Goal: Task Accomplishment & Management: Complete application form

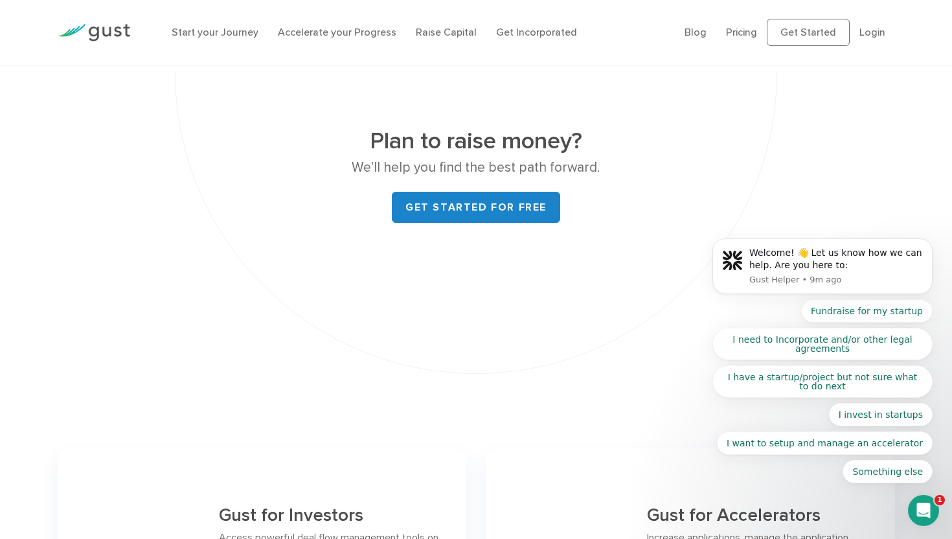
scroll to position [4951, 0]
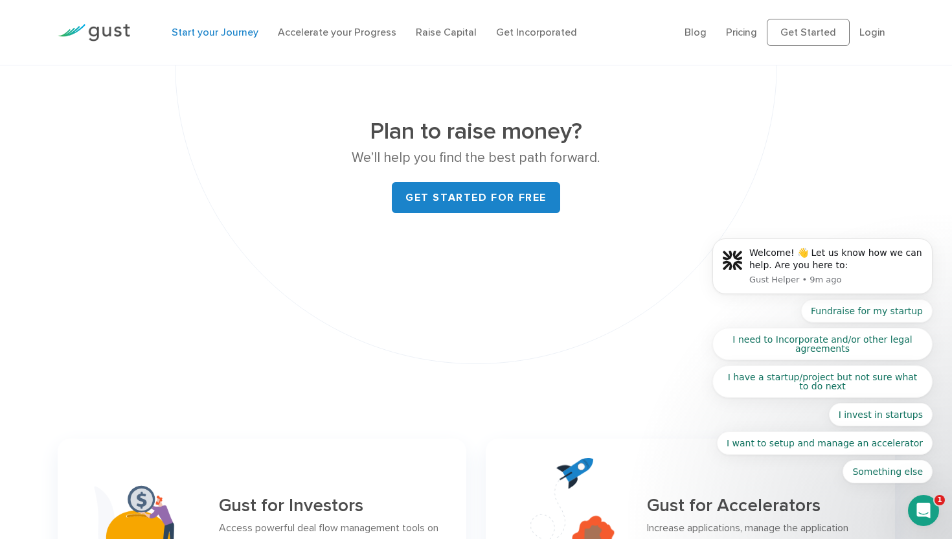
click at [237, 30] on link "Start your Journey" at bounding box center [215, 32] width 87 height 12
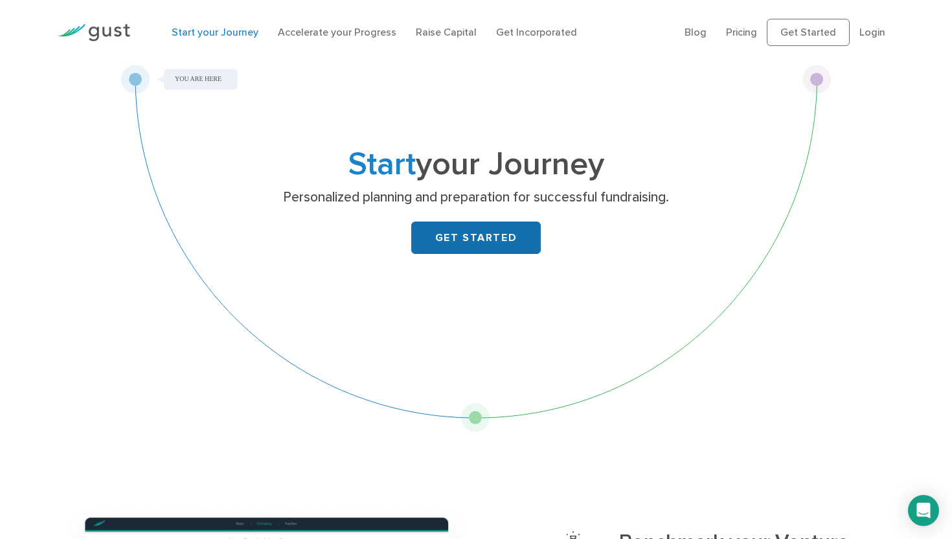
click at [434, 240] on link "GET STARTED" at bounding box center [476, 237] width 130 height 32
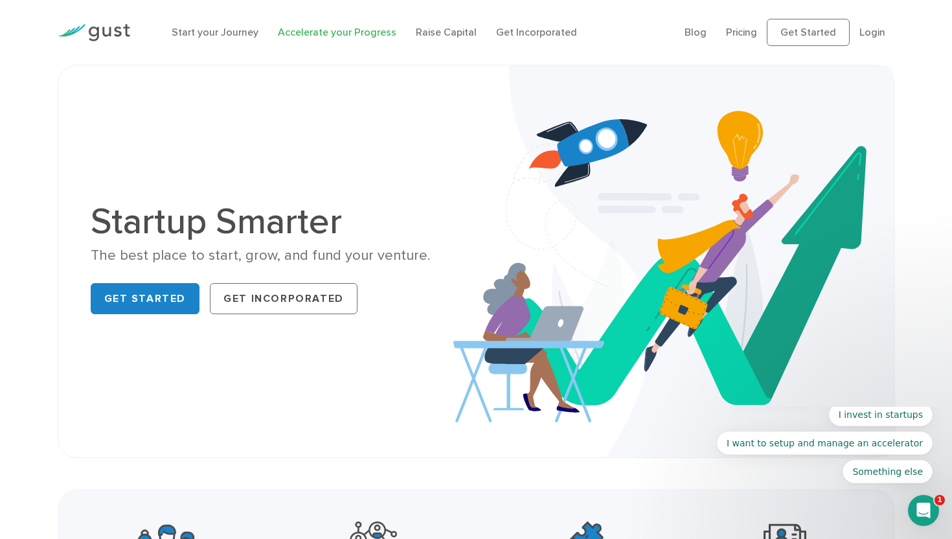
click at [324, 32] on link "Accelerate your Progress" at bounding box center [337, 32] width 119 height 12
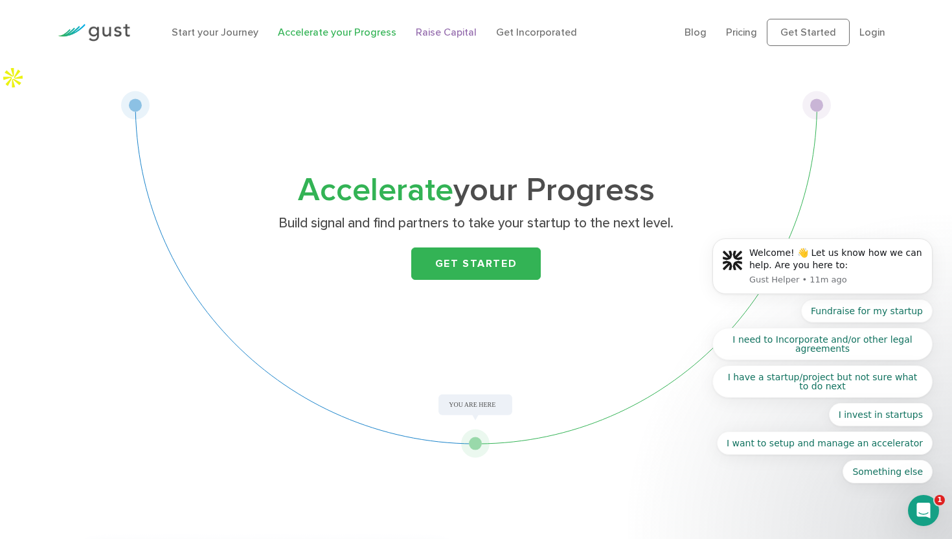
click at [437, 33] on link "Raise Capital" at bounding box center [446, 32] width 61 height 12
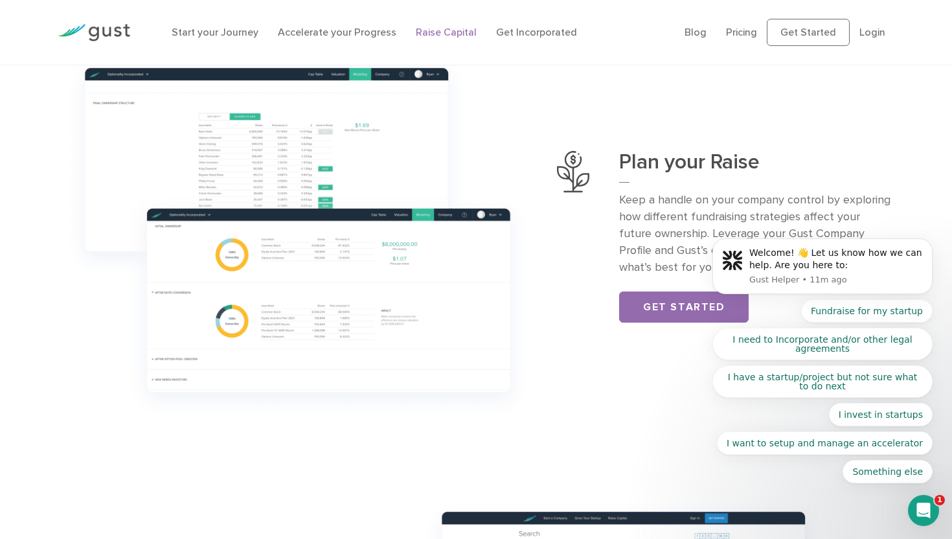
scroll to position [503, 0]
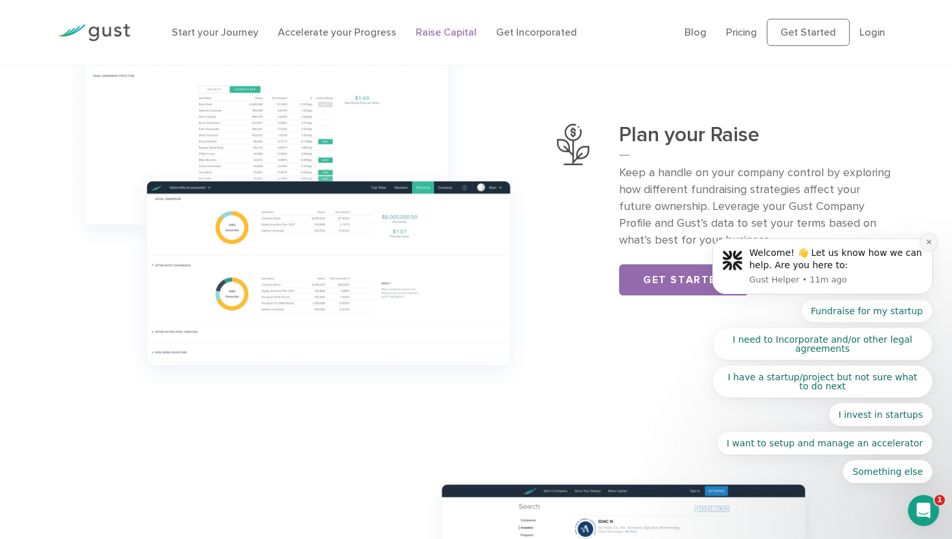
click at [931, 242] on icon "Dismiss notification" at bounding box center [928, 241] width 7 height 7
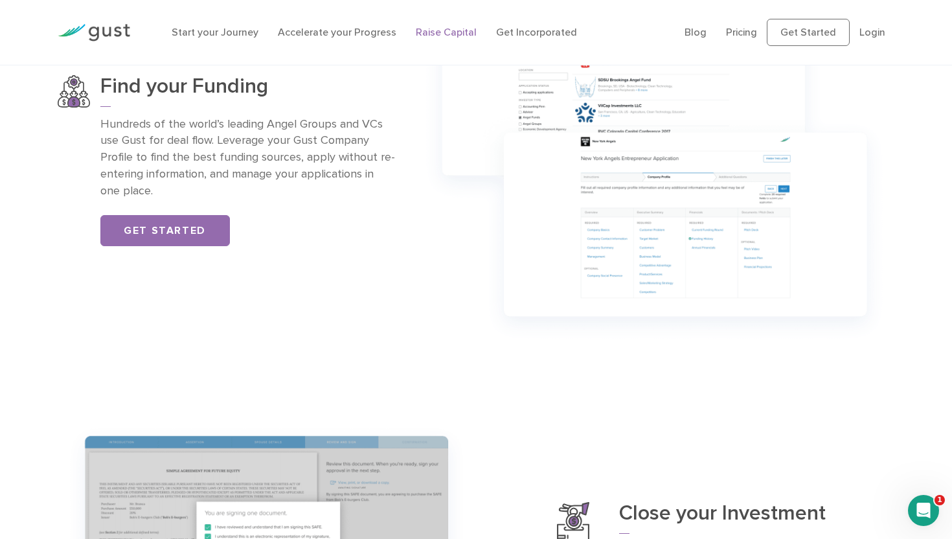
scroll to position [932, 0]
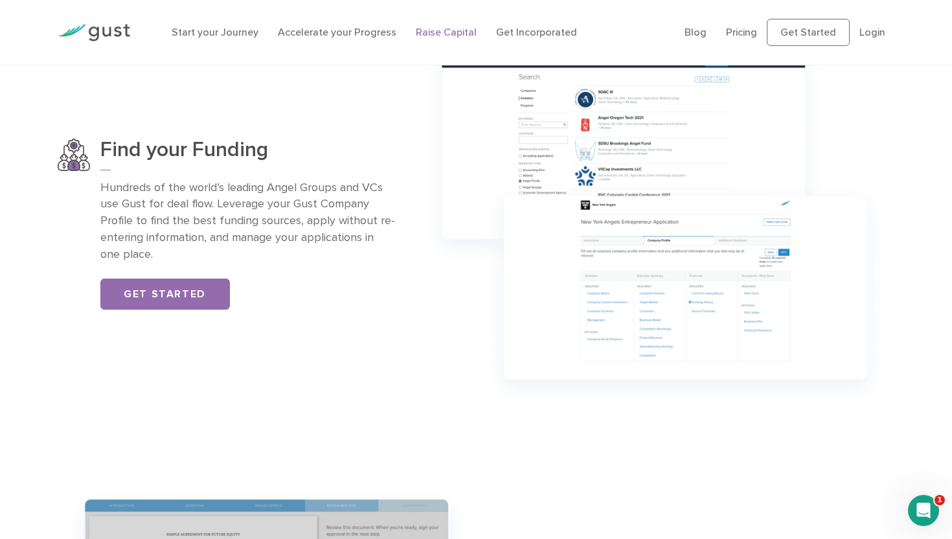
click at [341, 181] on p "Hundreds of the world’s leading Angel Groups and VCs use Gust for deal flow. Le…" at bounding box center [247, 221] width 295 height 84
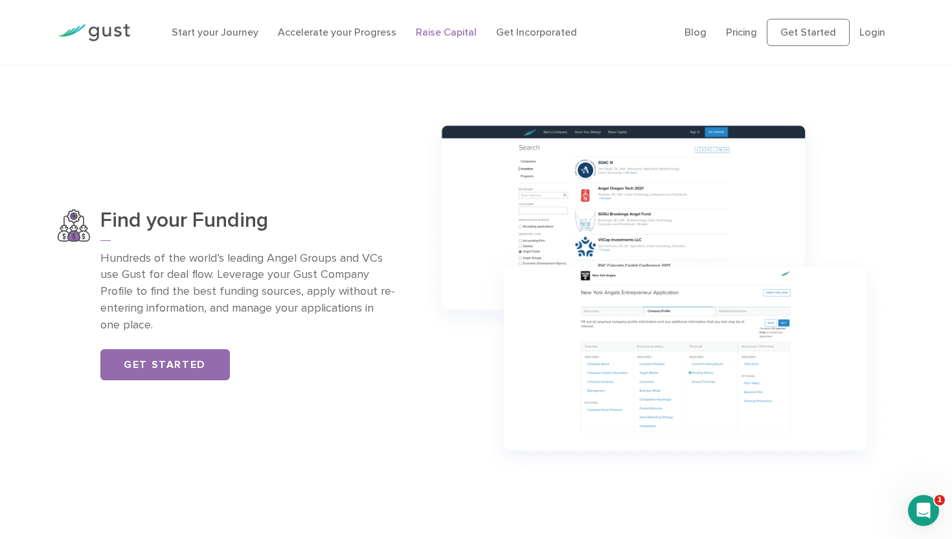
scroll to position [862, 0]
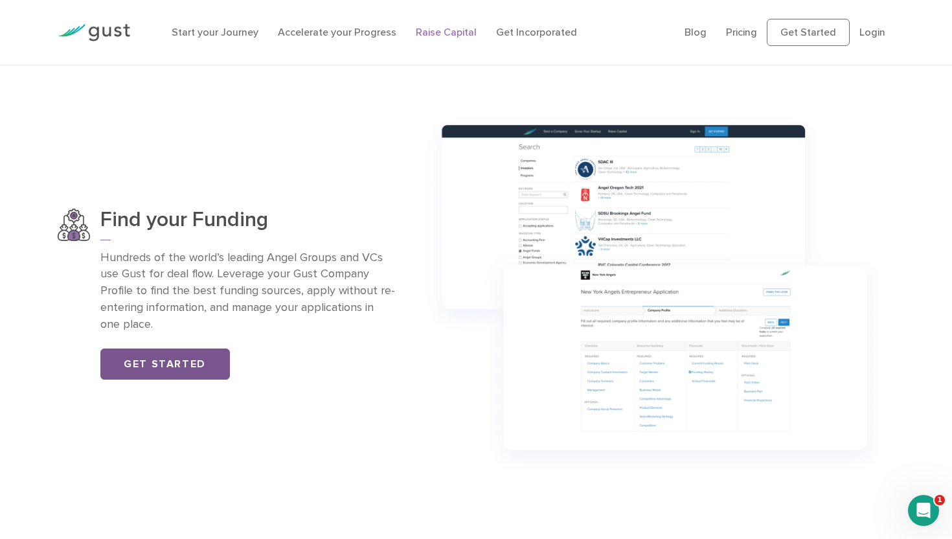
click at [201, 348] on link "Get Started" at bounding box center [165, 363] width 130 height 31
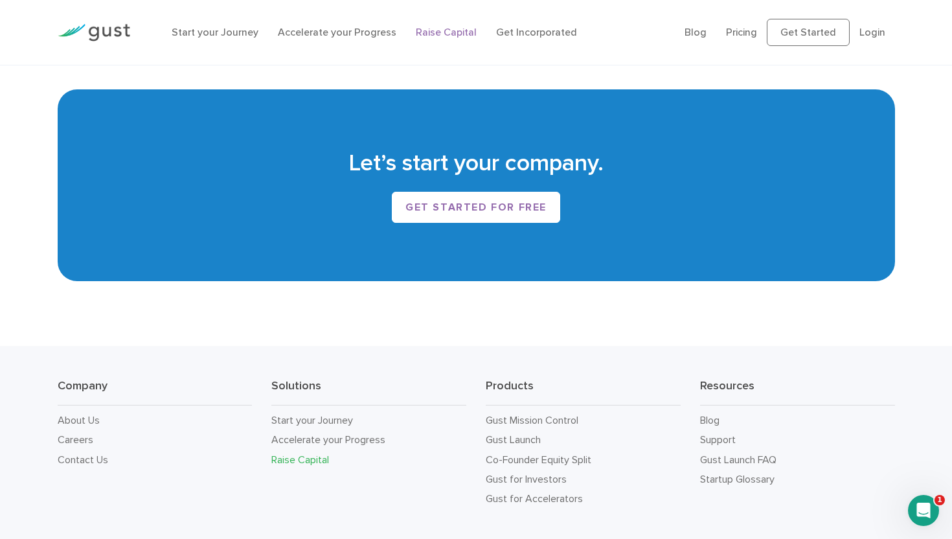
scroll to position [2193, 0]
